Goal: Find specific page/section: Find specific page/section

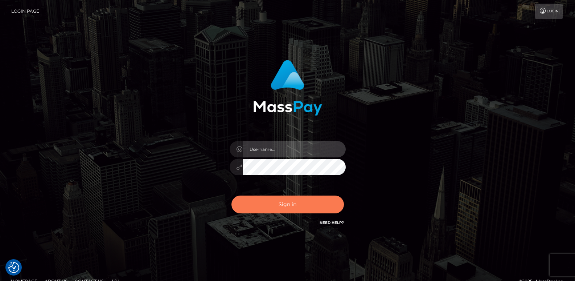
type input "ts2.es"
click at [301, 202] on button "Sign in" at bounding box center [288, 204] width 113 height 18
type input "[DOMAIN_NAME]"
click at [276, 207] on button "Sign in" at bounding box center [288, 204] width 113 height 18
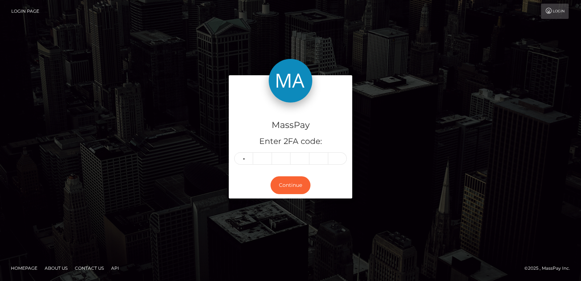
type input "8"
type input "9"
type input "2"
type input "3"
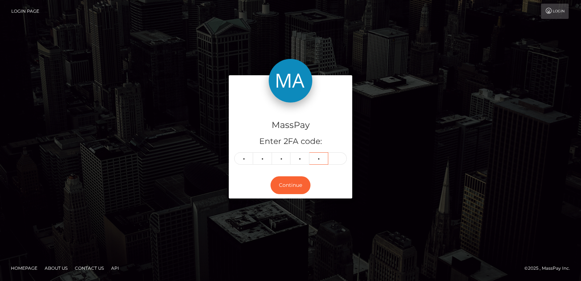
type input "9"
type input "3"
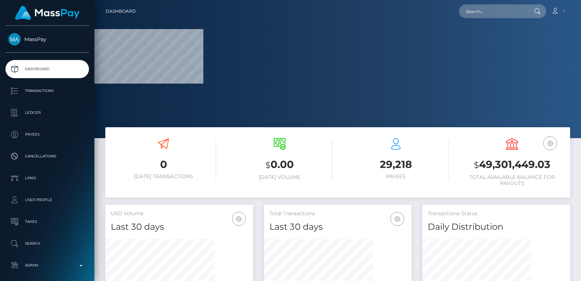
scroll to position [129, 147]
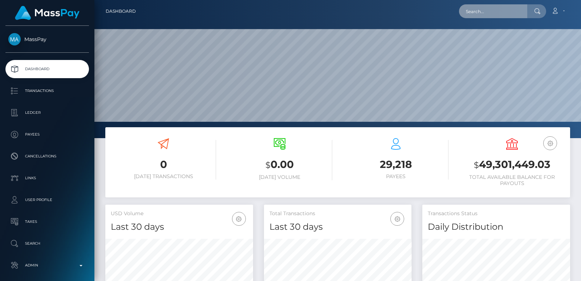
click at [486, 14] on input "text" at bounding box center [493, 11] width 68 height 14
paste input "nyakallo2025@gmail.com"
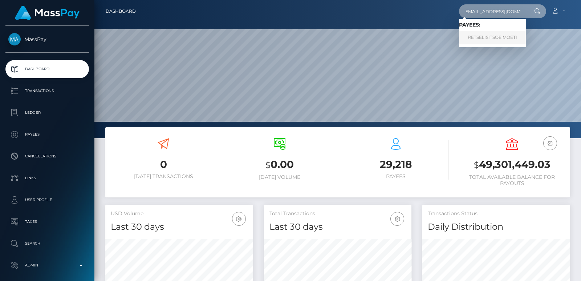
type input "nyakallo2025@gmail.com"
click at [485, 40] on link "RETSELISITSOE MOETI" at bounding box center [492, 37] width 67 height 13
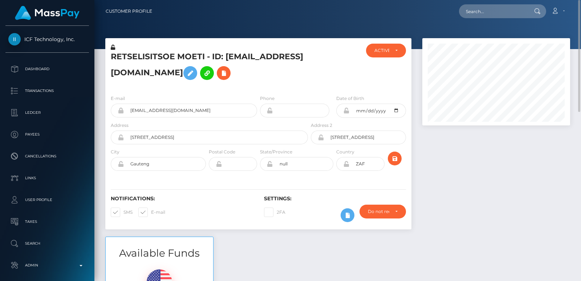
click at [128, 52] on h5 "RETSELISITSOE MOETI - ID: nyakallo2025@gmail.com" at bounding box center [207, 67] width 193 height 32
copy h5 "RETSELISITSOE"
